Goal: Information Seeking & Learning: Learn about a topic

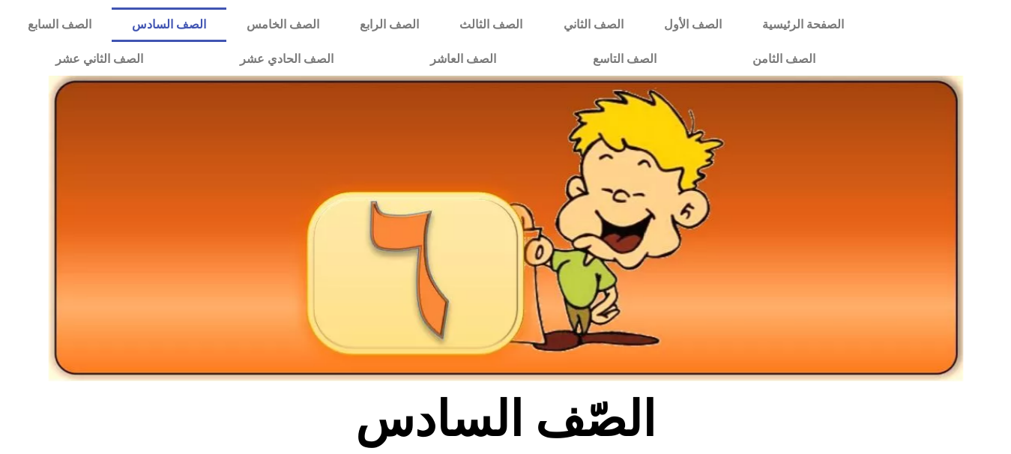
scroll to position [397, 0]
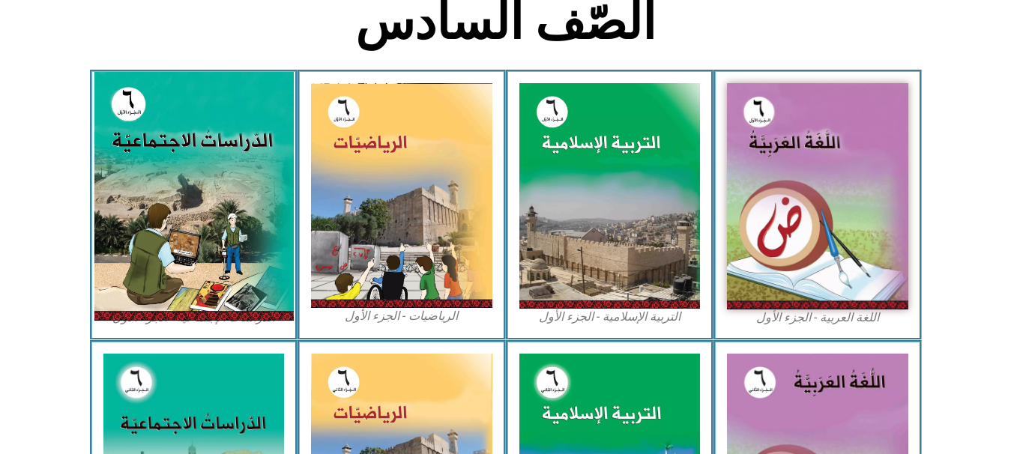
click at [221, 178] on img at bounding box center [193, 196] width 199 height 249
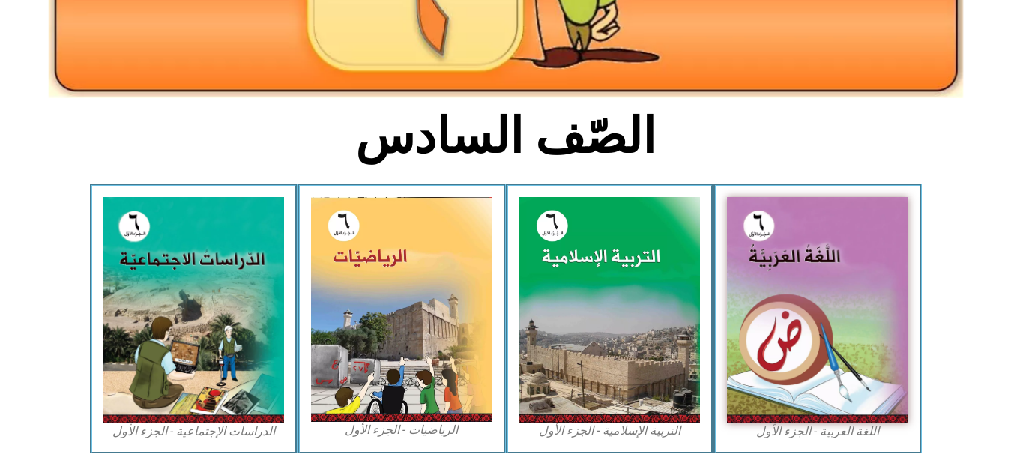
scroll to position [290, 0]
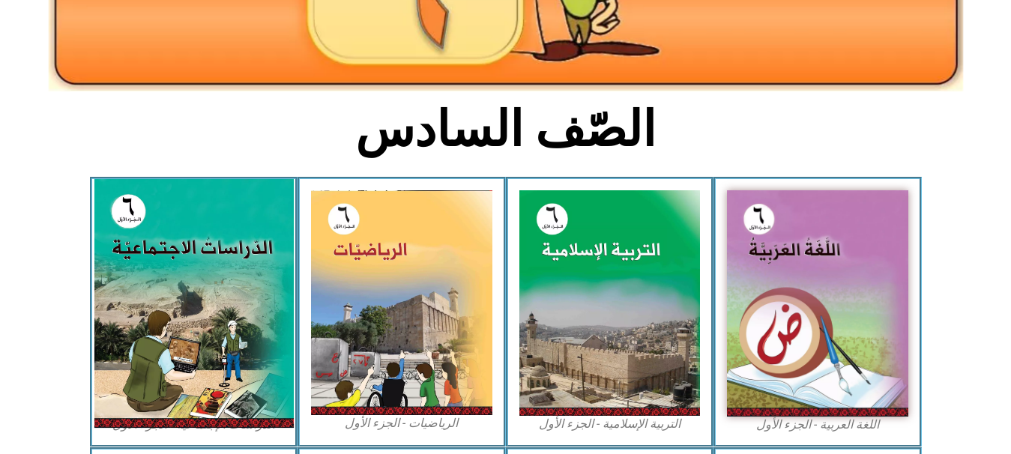
click at [252, 346] on img at bounding box center [193, 303] width 199 height 249
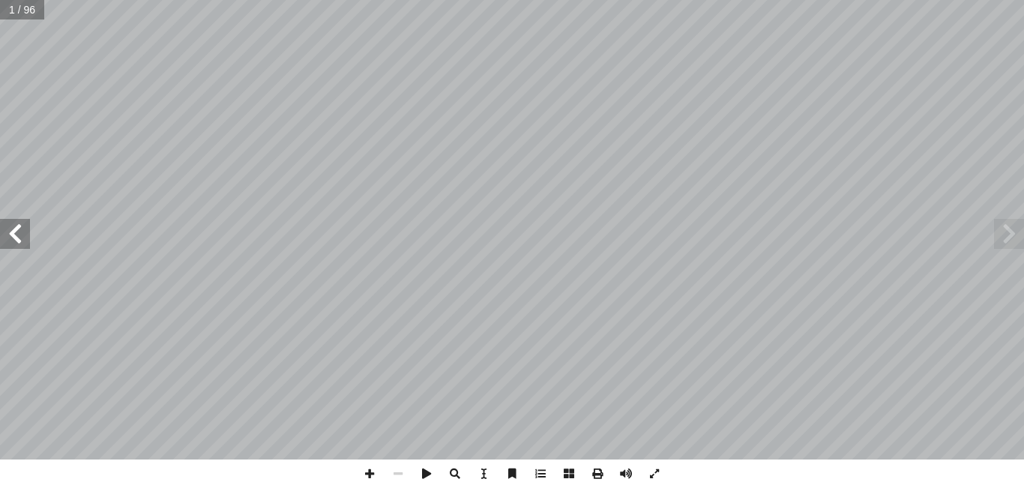
click at [10, 242] on span at bounding box center [15, 234] width 30 height 30
click at [9, 242] on span at bounding box center [15, 234] width 30 height 30
click at [10, 242] on span at bounding box center [15, 234] width 30 height 30
click at [11, 227] on span at bounding box center [15, 234] width 30 height 30
click at [11, 226] on span at bounding box center [15, 234] width 30 height 30
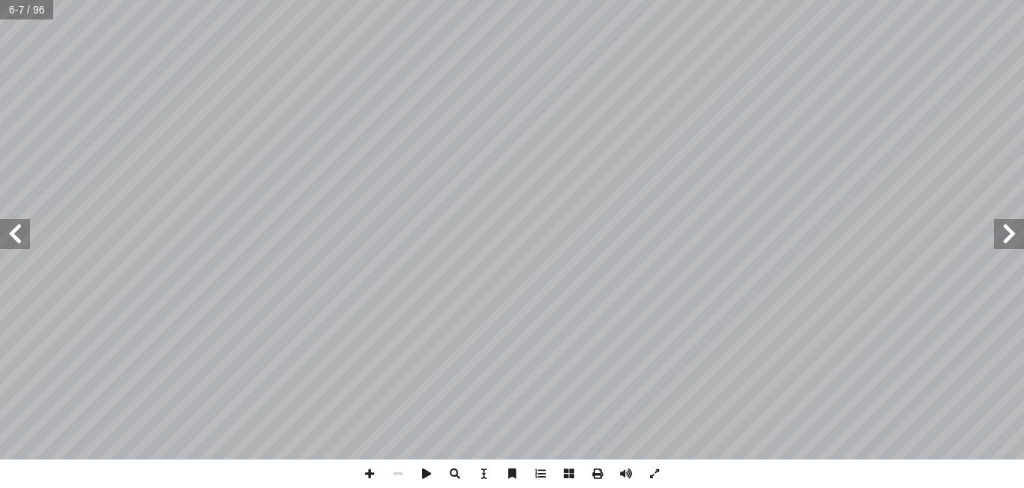
click at [11, 226] on span at bounding box center [15, 234] width 30 height 30
click at [11, 227] on span at bounding box center [15, 234] width 30 height 30
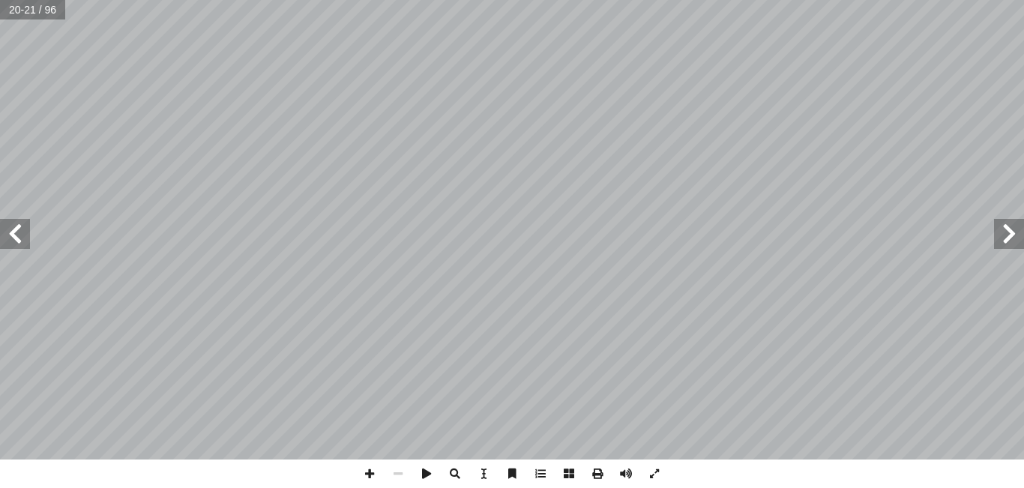
click at [10, 227] on span at bounding box center [15, 234] width 30 height 30
click at [1007, 223] on span at bounding box center [1009, 234] width 30 height 30
click at [13, 232] on span at bounding box center [15, 234] width 30 height 30
click at [373, 473] on span at bounding box center [369, 473] width 28 height 28
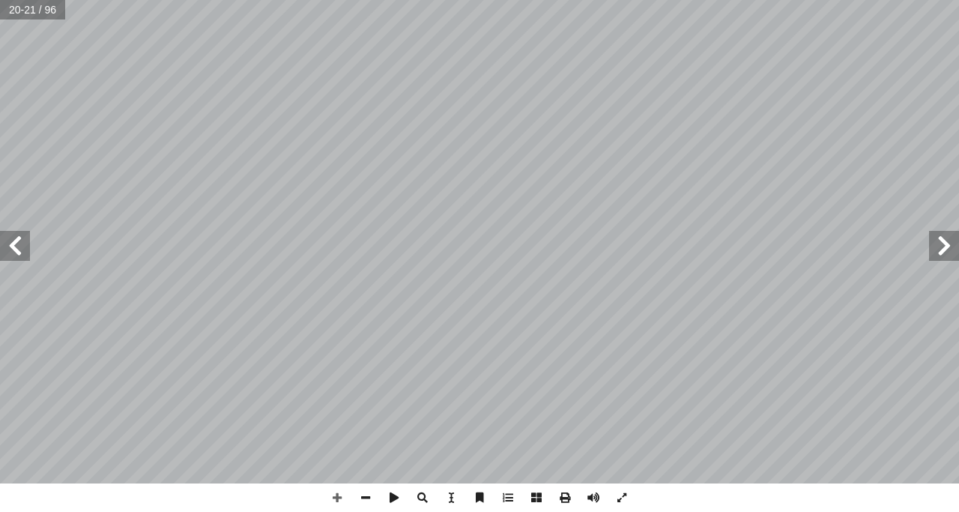
click at [424, 0] on html "الصفحة الرئيسية الصف الأول الصف الثاني الصف الثالث الصف الرابع الصف الخامس الصف…" at bounding box center [479, 68] width 959 height 136
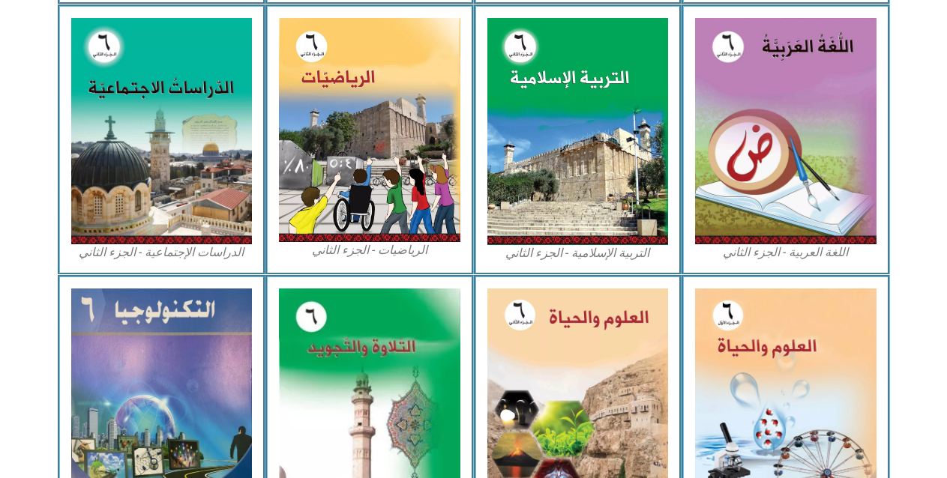
scroll to position [740, 0]
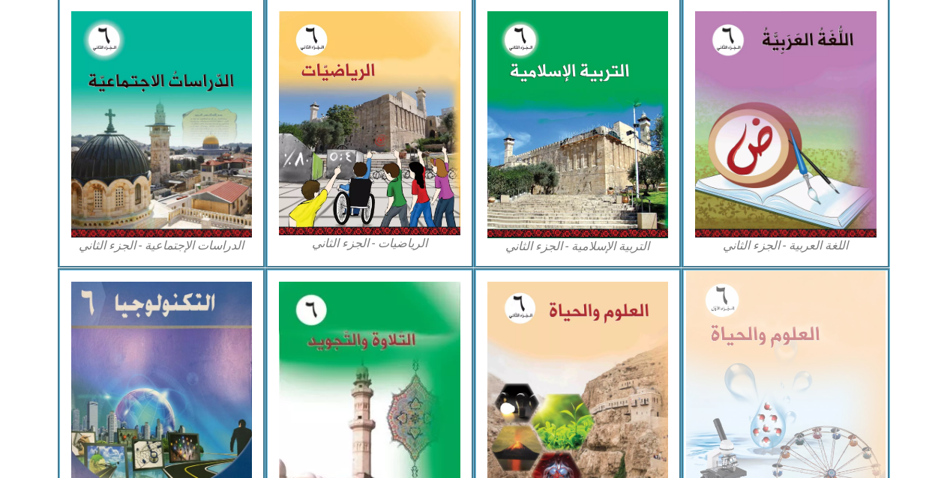
click at [744, 460] on img at bounding box center [785, 392] width 199 height 243
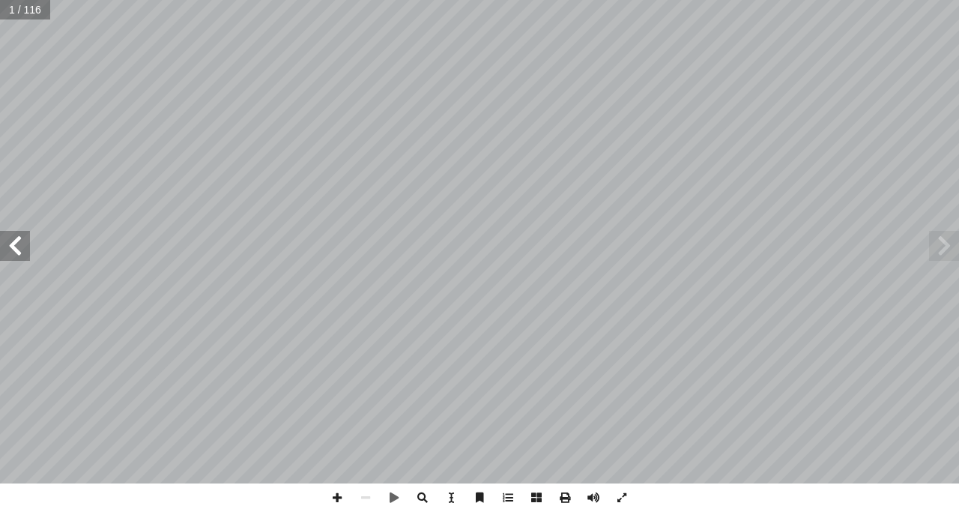
click at [15, 250] on span at bounding box center [15, 246] width 30 height 30
click at [14, 250] on span at bounding box center [15, 246] width 30 height 30
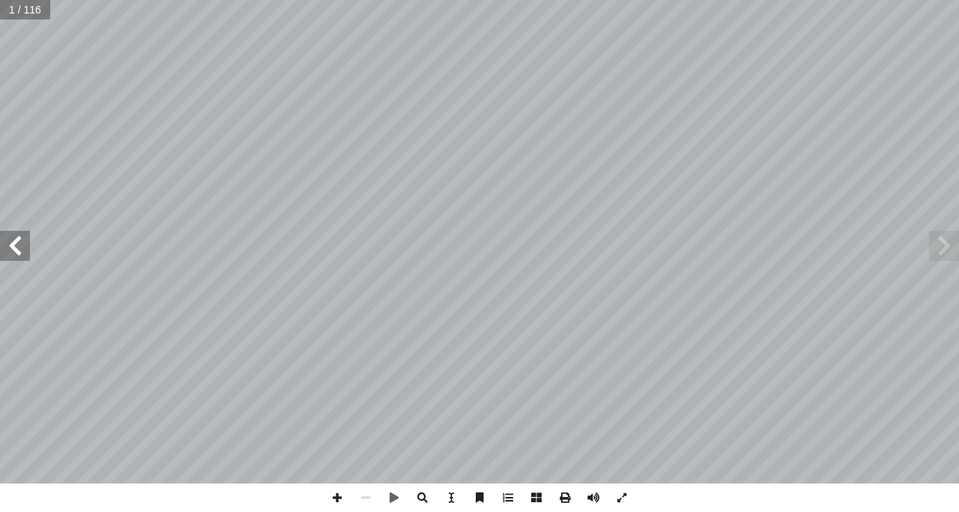
click at [13, 252] on span at bounding box center [15, 246] width 30 height 30
click at [11, 253] on span at bounding box center [15, 246] width 30 height 30
click at [11, 249] on span at bounding box center [15, 246] width 30 height 30
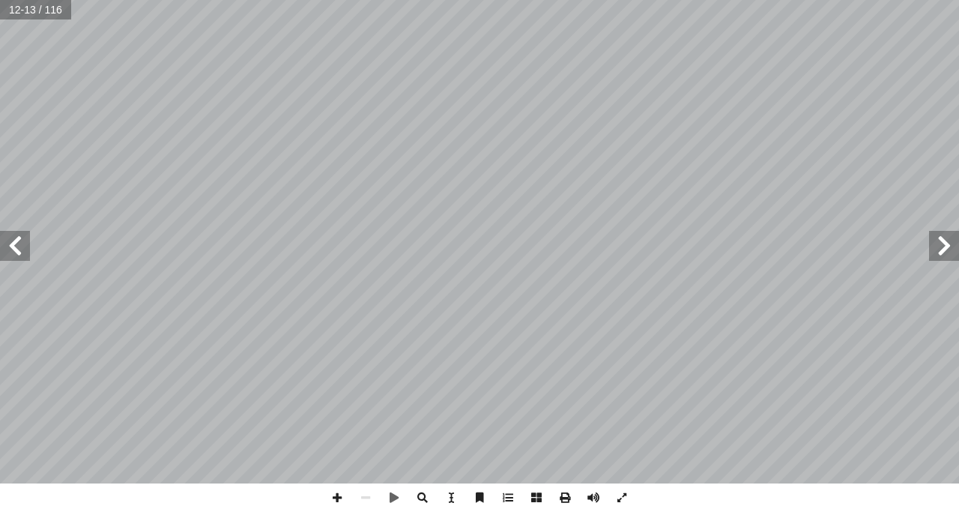
click at [11, 249] on span at bounding box center [15, 246] width 30 height 30
click at [338, 496] on span at bounding box center [337, 497] width 28 height 28
click at [367, 495] on span at bounding box center [366, 497] width 28 height 28
click at [16, 243] on span at bounding box center [15, 246] width 30 height 30
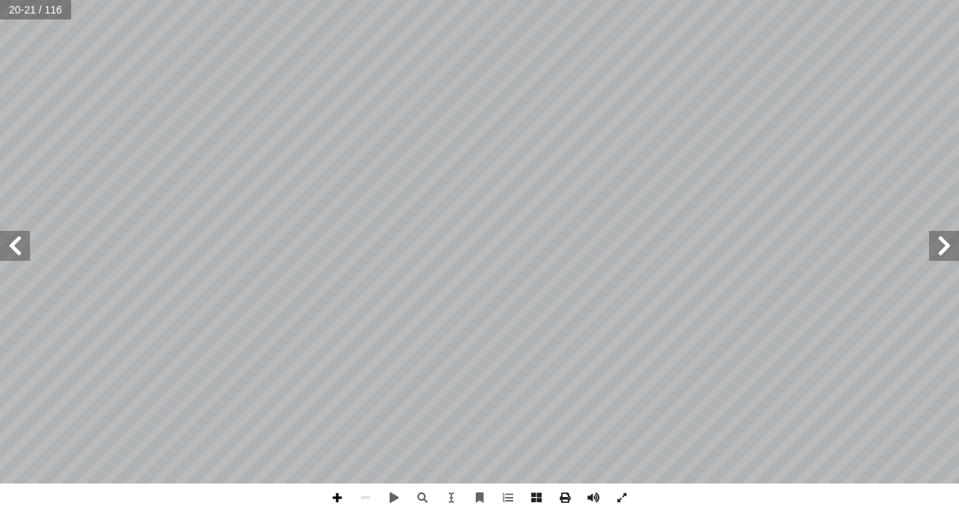
click at [334, 502] on span at bounding box center [337, 497] width 28 height 28
click at [10, 250] on span at bounding box center [15, 246] width 30 height 30
